Goal: Obtain resource: Download file/media

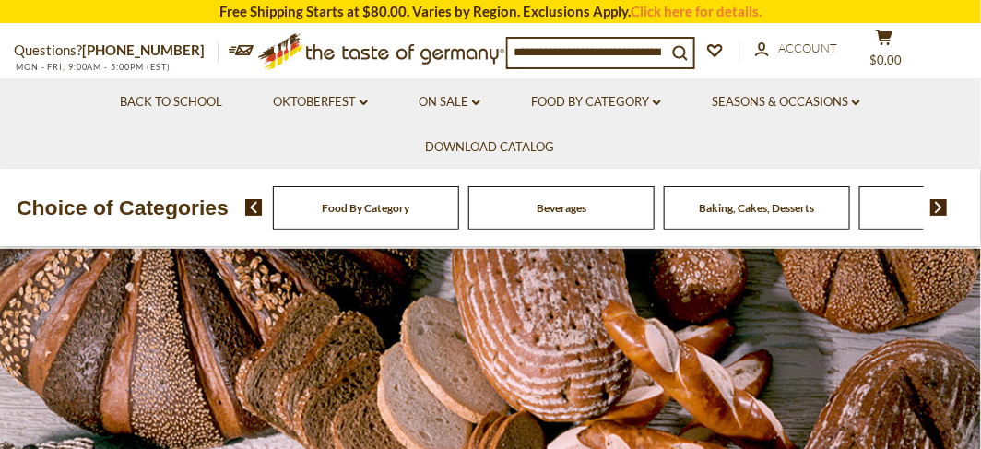
click at [768, 207] on span "Baking, Cakes, Desserts" at bounding box center [756, 208] width 115 height 14
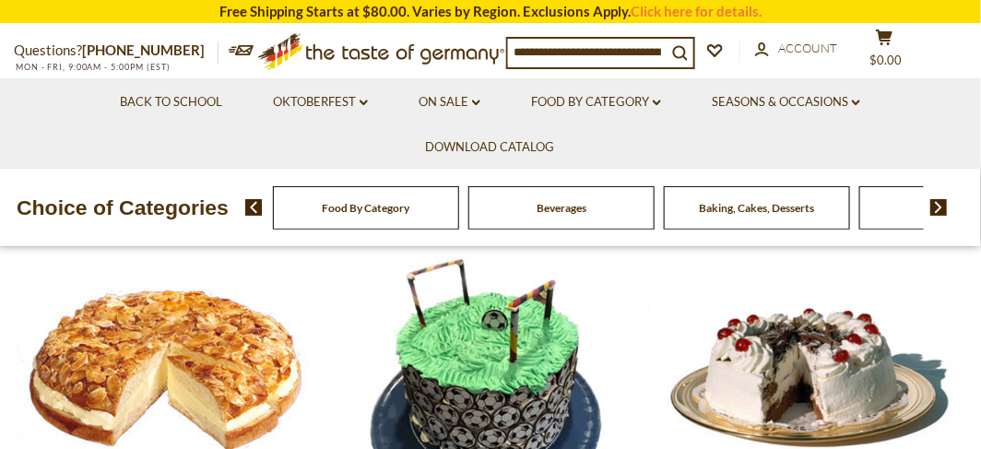
click at [252, 204] on img at bounding box center [254, 207] width 18 height 17
click at [254, 210] on img at bounding box center [254, 207] width 18 height 17
click at [939, 207] on img at bounding box center [939, 207] width 18 height 17
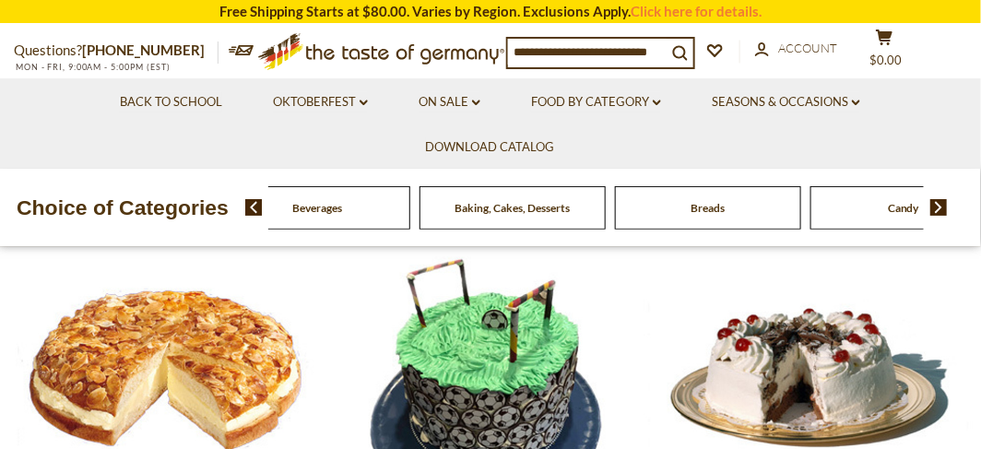
click at [939, 207] on img at bounding box center [939, 207] width 18 height 17
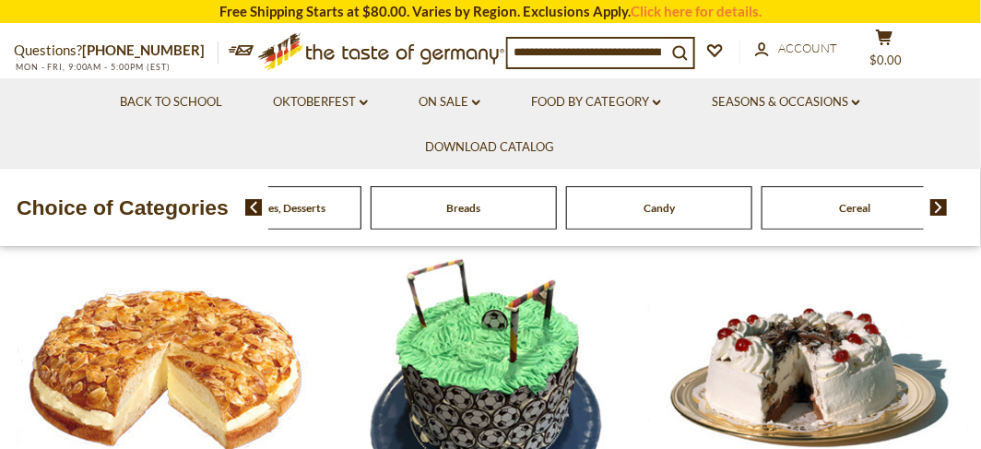
click at [939, 207] on img at bounding box center [939, 207] width 18 height 17
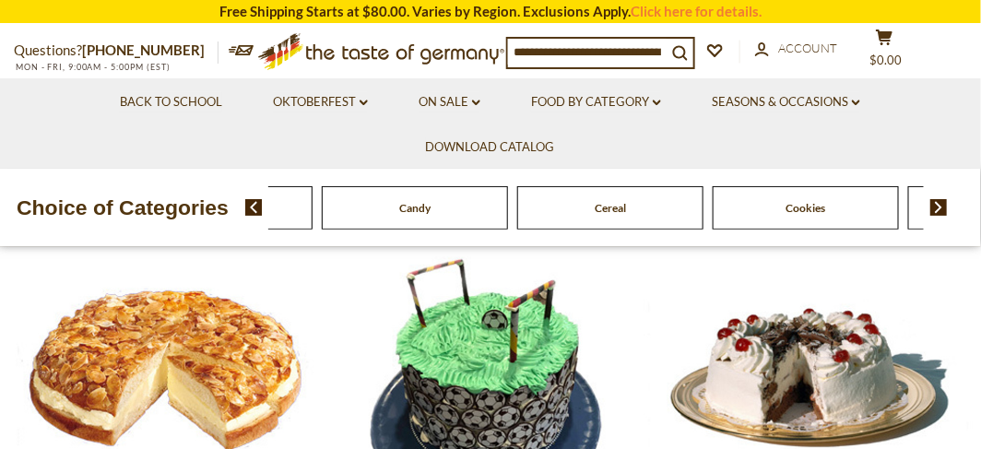
click at [939, 207] on img at bounding box center [939, 207] width 18 height 17
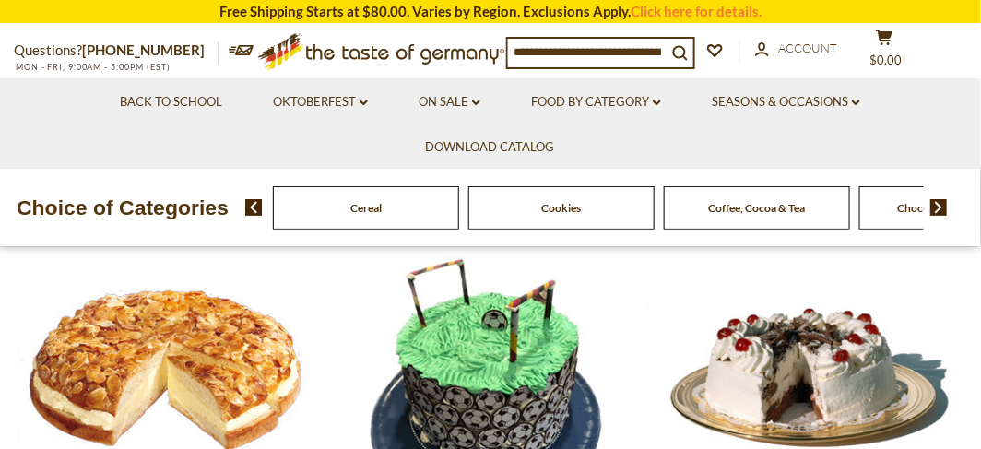
click at [939, 207] on img at bounding box center [939, 207] width 18 height 17
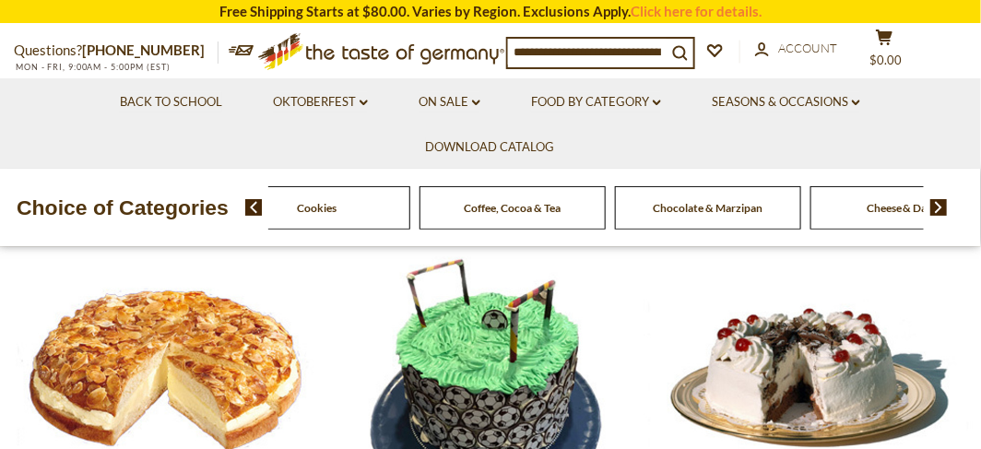
click at [939, 207] on img at bounding box center [939, 207] width 18 height 17
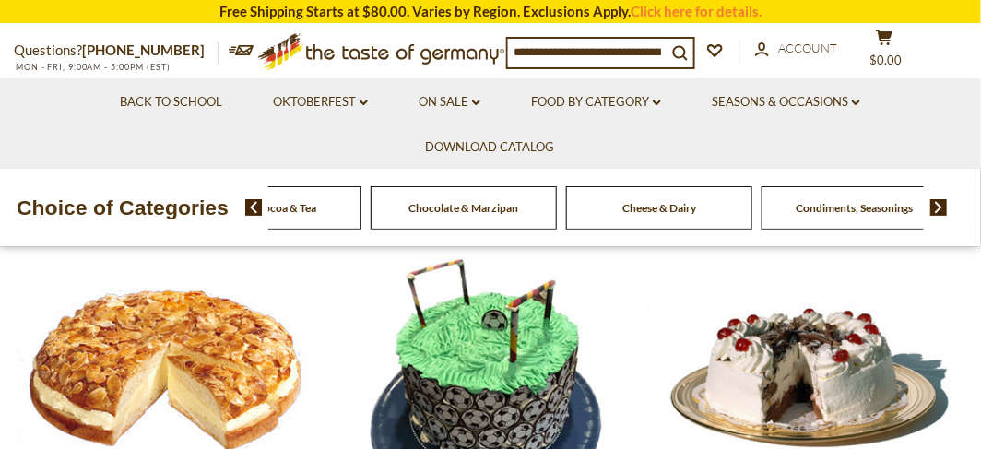
click at [939, 207] on img at bounding box center [939, 207] width 18 height 17
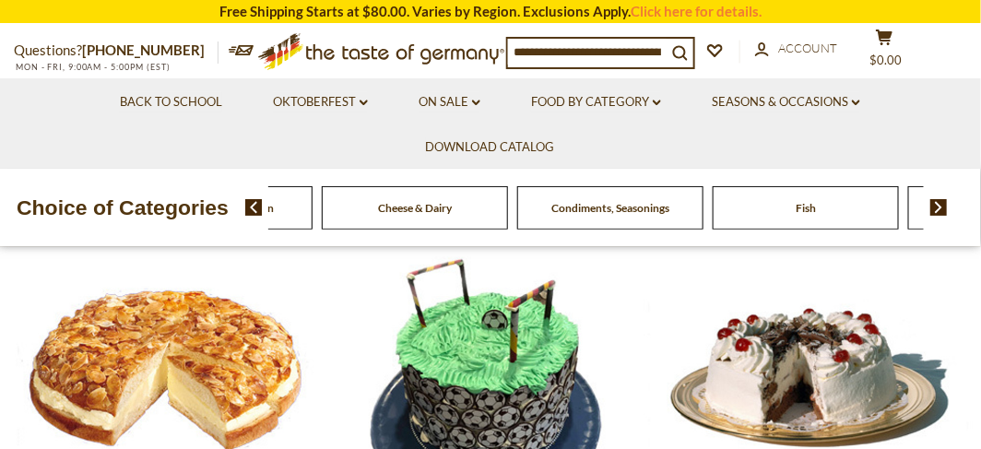
click at [939, 207] on img at bounding box center [939, 207] width 18 height 17
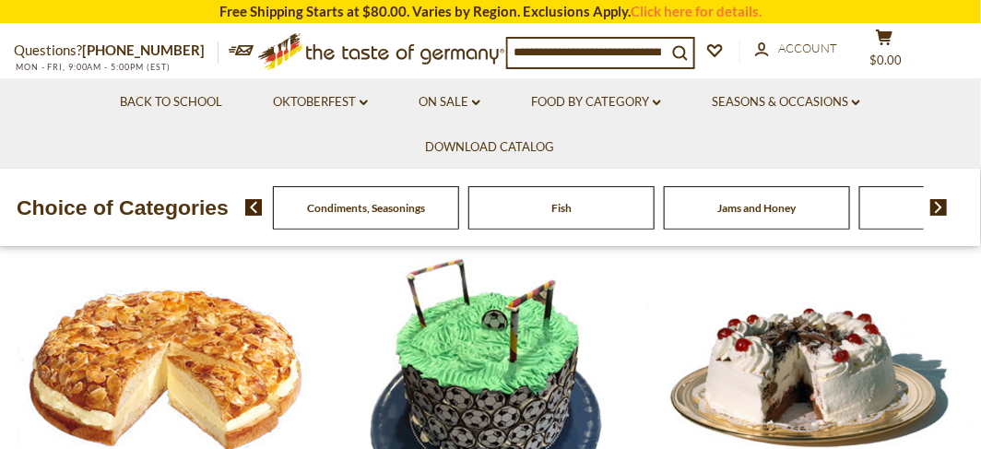
click at [939, 207] on img at bounding box center [939, 207] width 18 height 17
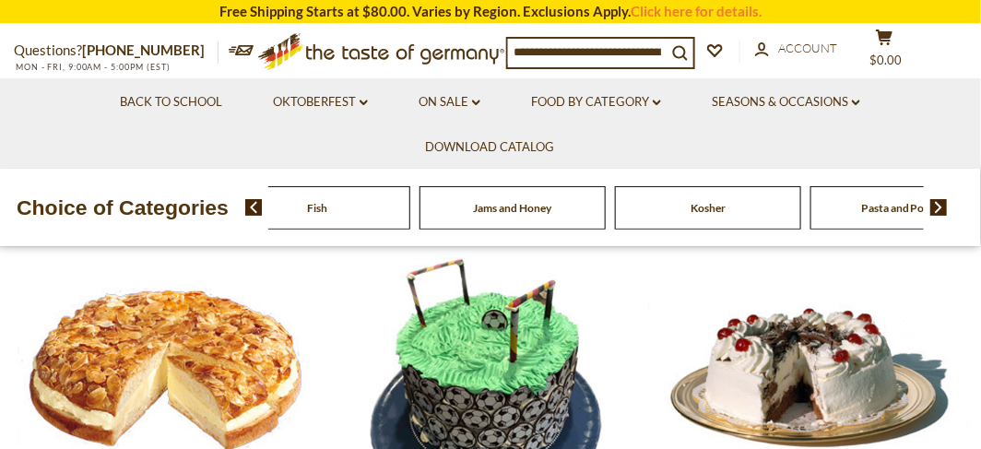
click at [943, 210] on img at bounding box center [939, 207] width 18 height 17
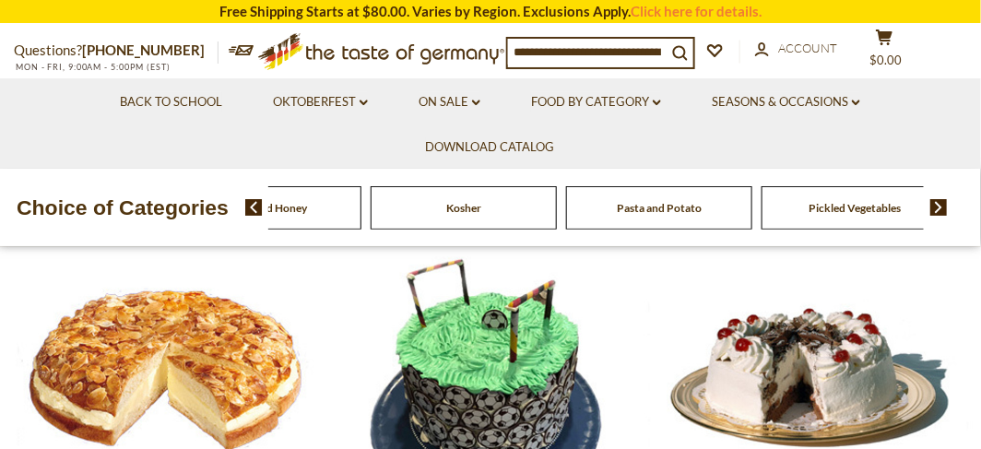
click at [944, 210] on img at bounding box center [939, 207] width 18 height 17
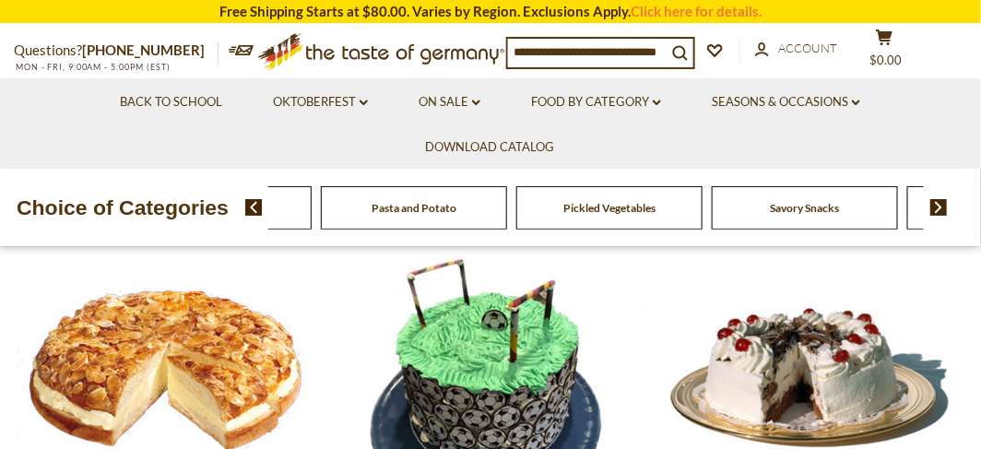
click at [402, 207] on span "Pasta and Potato" at bounding box center [413, 208] width 85 height 14
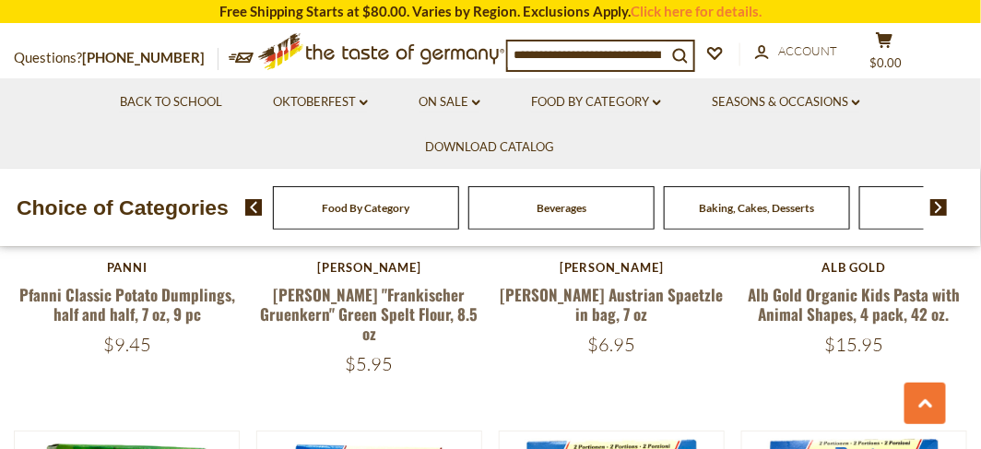
scroll to position [1593, 0]
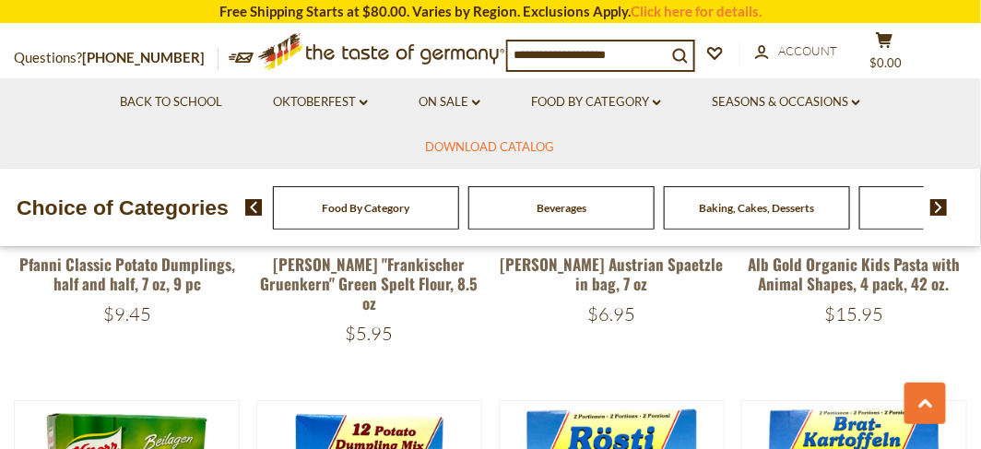
click at [486, 147] on link "Download Catalog" at bounding box center [490, 147] width 129 height 20
